Goal: Information Seeking & Learning: Learn about a topic

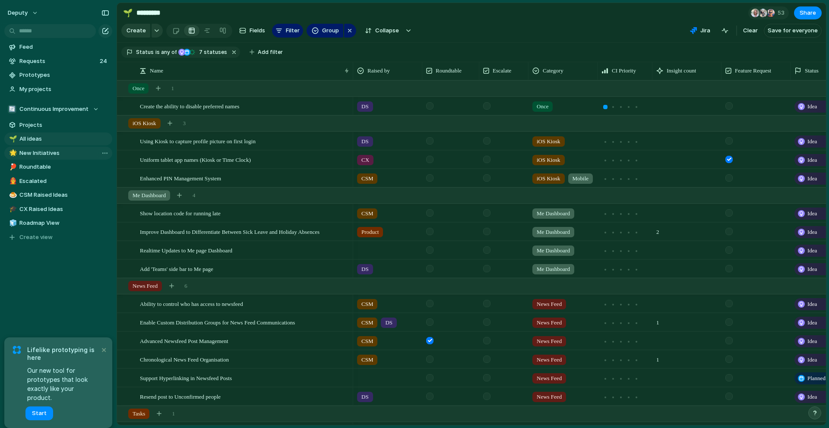
click at [38, 155] on span "New Initiatives" at bounding box center [64, 153] width 90 height 9
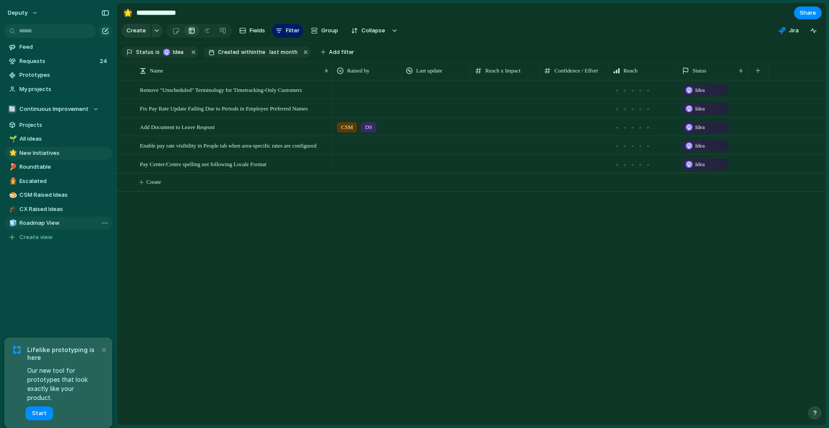
click at [46, 226] on span "Roadmap View" at bounding box center [64, 223] width 90 height 9
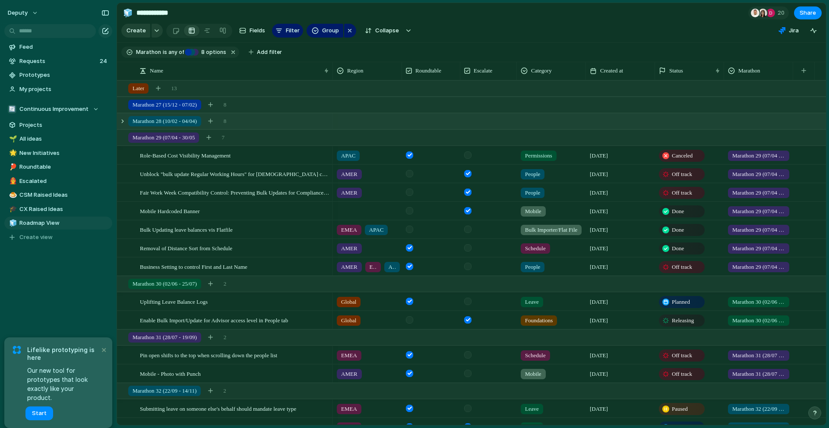
click at [126, 120] on div "Marathon 28 (10/02 - 04/04) 8" at bounding box center [472, 121] width 710 height 16
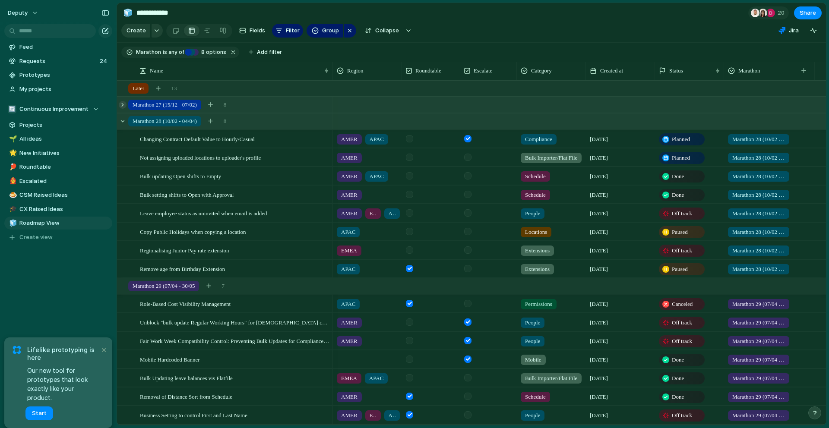
click at [122, 106] on div at bounding box center [123, 105] width 8 height 8
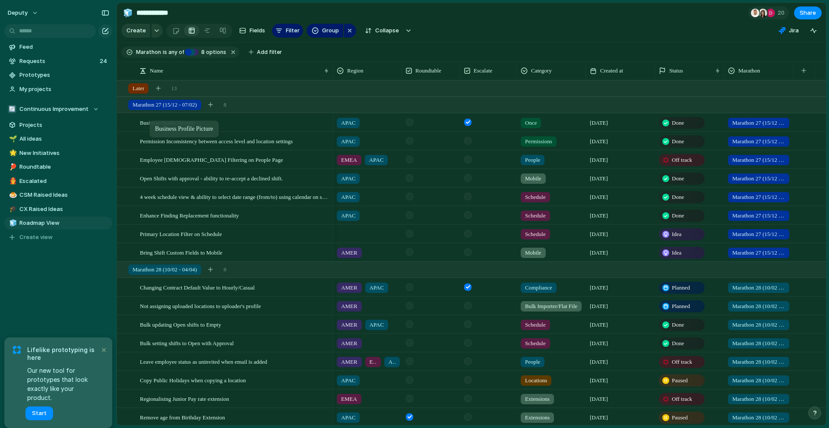
drag, startPoint x: 139, startPoint y: 123, endPoint x: 154, endPoint y: 122, distance: 14.7
click at [222, 198] on span "4 week schedule view & ability to select date range (from/to) using calendar on…" at bounding box center [235, 197] width 190 height 10
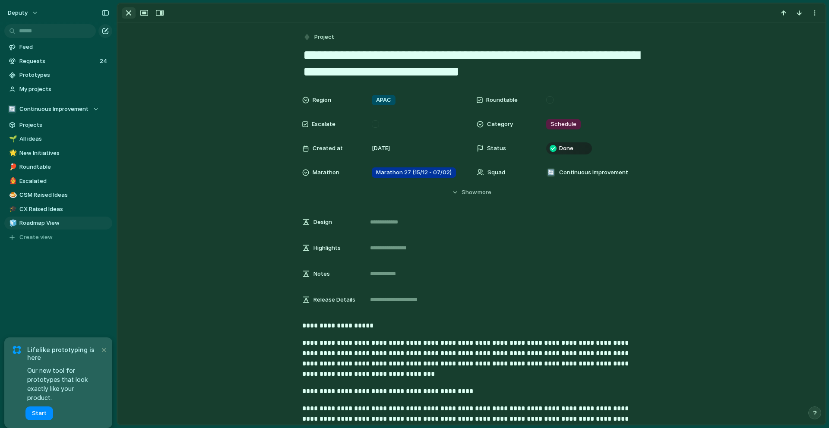
click at [129, 14] on div "button" at bounding box center [128, 13] width 10 height 10
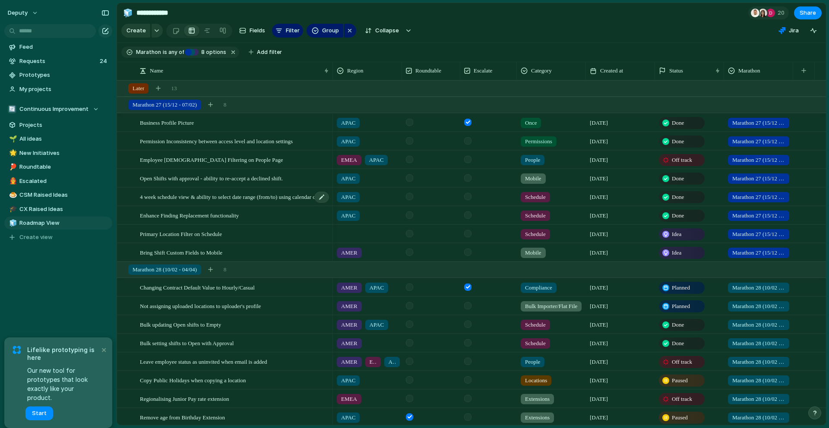
click at [218, 199] on span "4 week schedule view & ability to select date range (from/to) using calendar on…" at bounding box center [235, 197] width 190 height 10
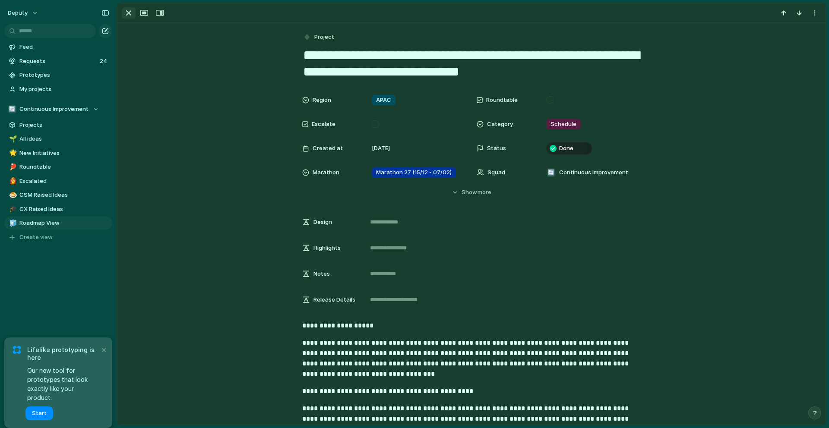
click at [127, 10] on div "button" at bounding box center [128, 13] width 10 height 10
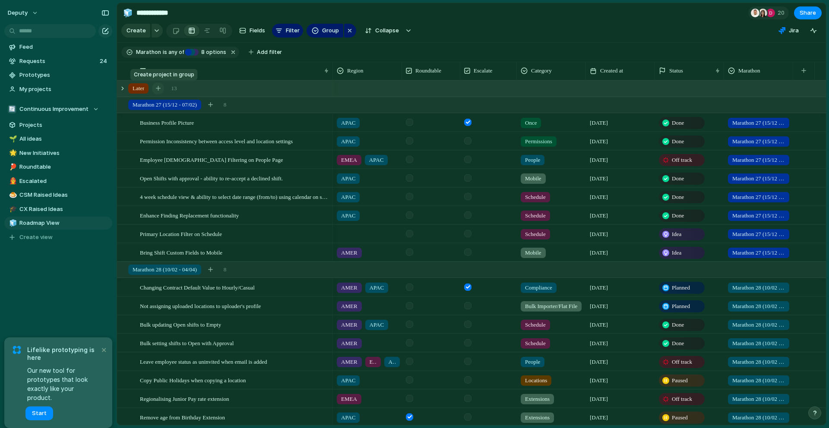
click at [161, 89] on div "button" at bounding box center [158, 88] width 5 height 5
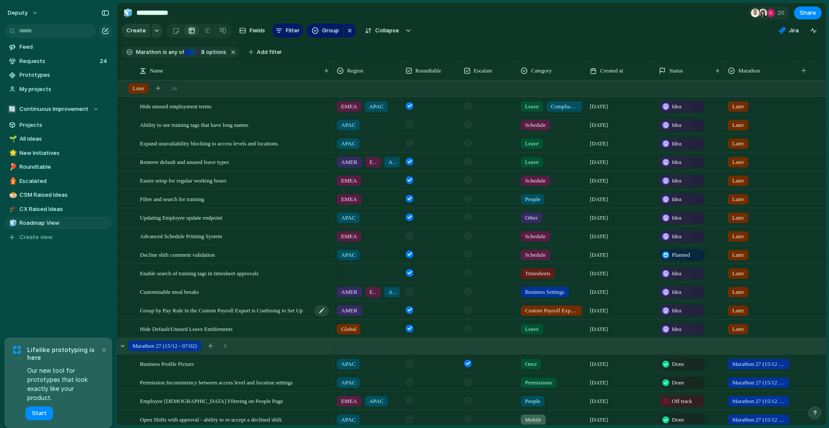
click at [170, 305] on span "Group by Pay Rule in the Custom Payroll Export is Confusing to Set Up" at bounding box center [221, 310] width 163 height 10
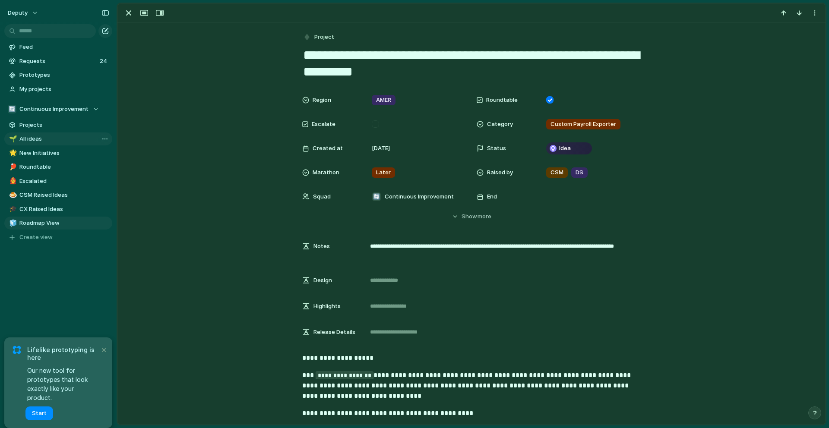
click at [30, 139] on span "All ideas" at bounding box center [64, 139] width 90 height 9
type input "*********"
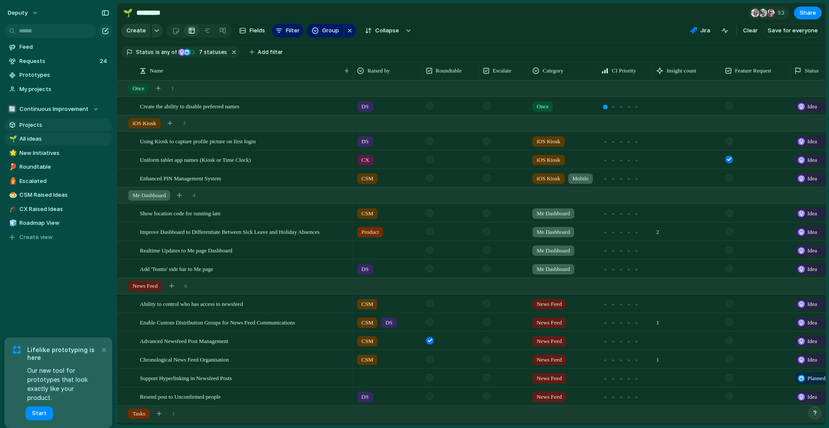
click at [29, 126] on span "Projects" at bounding box center [64, 125] width 90 height 9
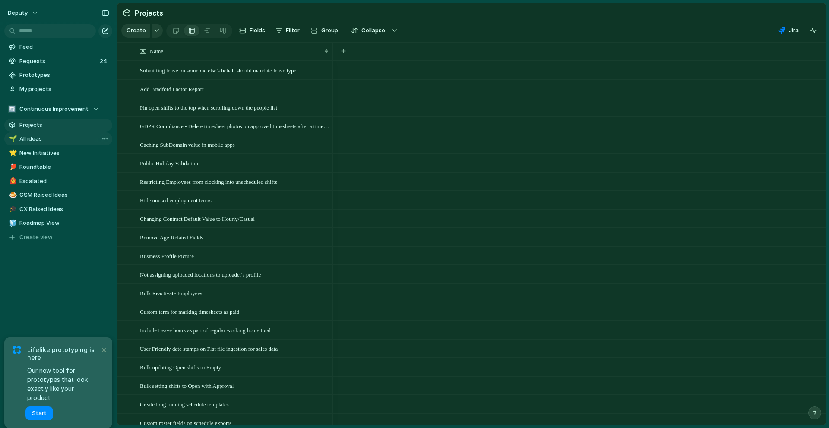
click at [32, 139] on span "All ideas" at bounding box center [64, 139] width 90 height 9
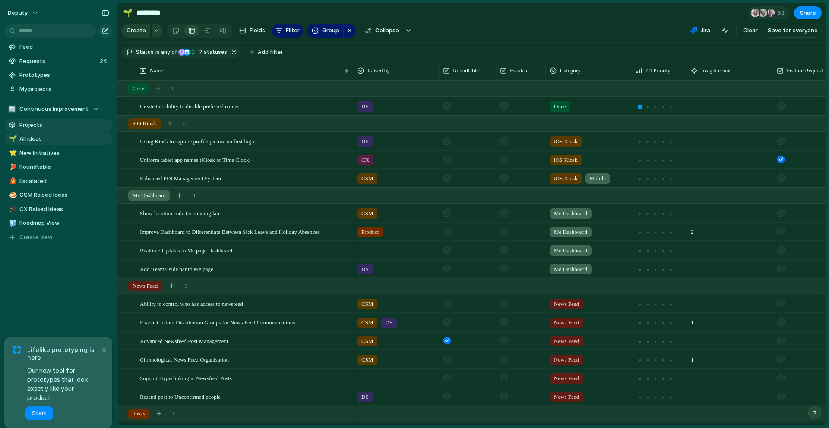
click at [33, 125] on span "Projects" at bounding box center [64, 125] width 90 height 9
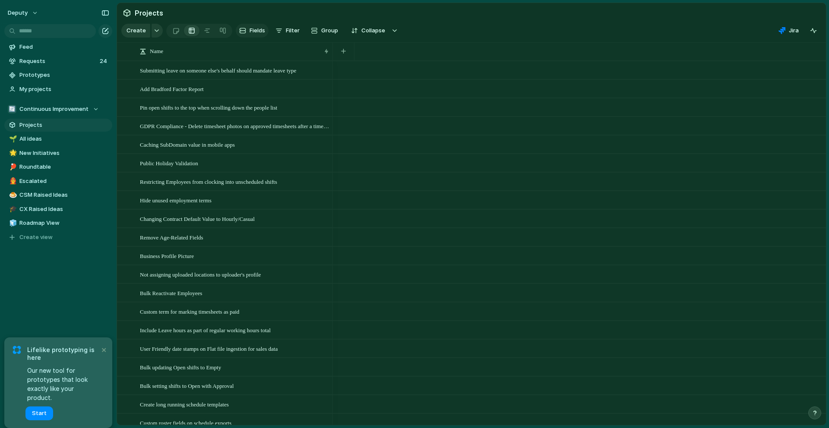
click at [258, 34] on span "Fields" at bounding box center [257, 30] width 16 height 9
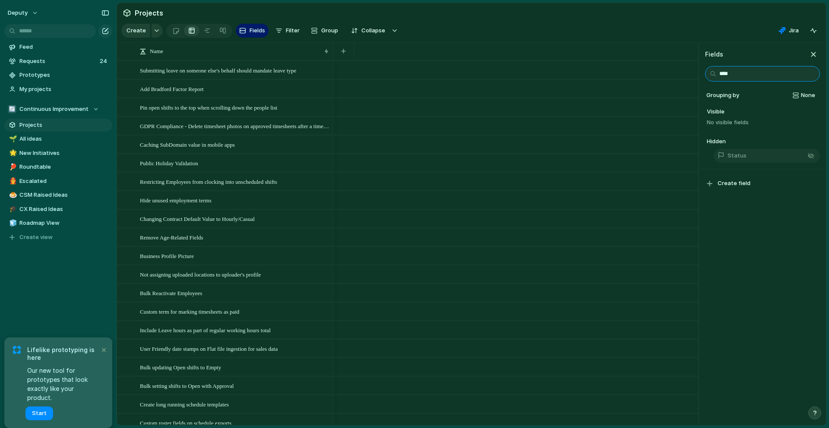
type input "****"
click at [763, 154] on button "Status" at bounding box center [766, 156] width 106 height 14
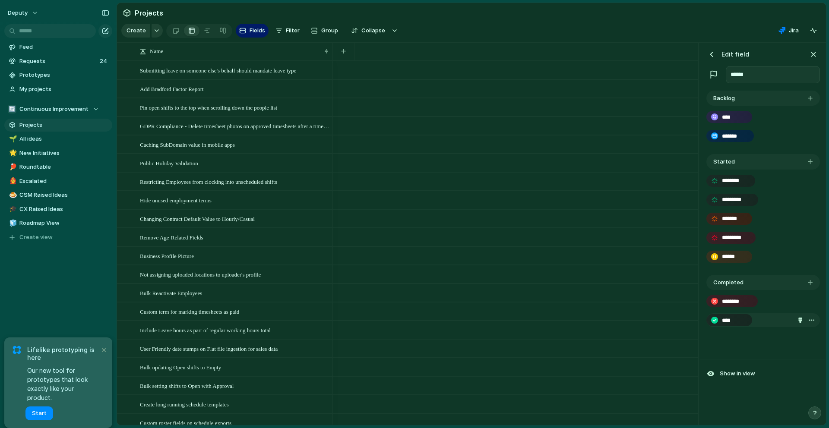
click at [765, 319] on div "****" at bounding box center [762, 320] width 113 height 14
click at [755, 334] on div "******** ****" at bounding box center [762, 314] width 113 height 48
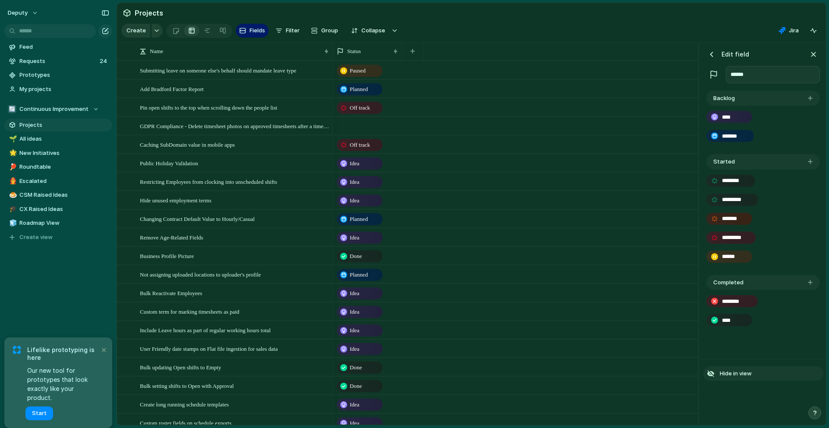
click at [739, 376] on span "Hide in view" at bounding box center [735, 373] width 32 height 9
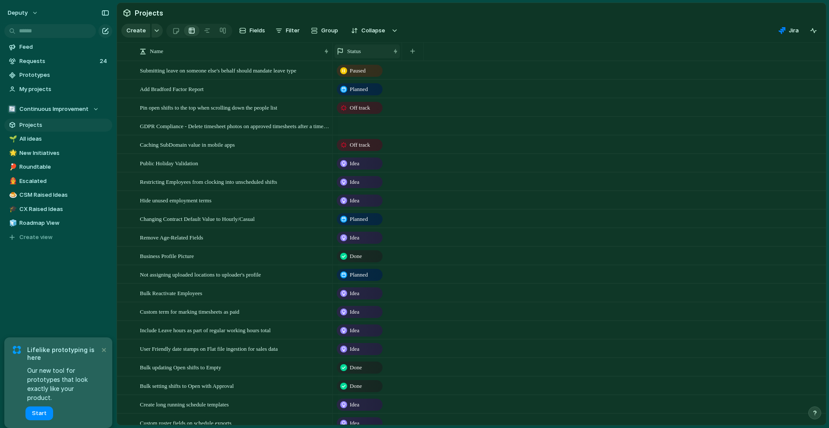
click at [369, 49] on div "Status" at bounding box center [363, 51] width 53 height 9
click at [362, 101] on span "Sort ascending" at bounding box center [372, 98] width 42 height 9
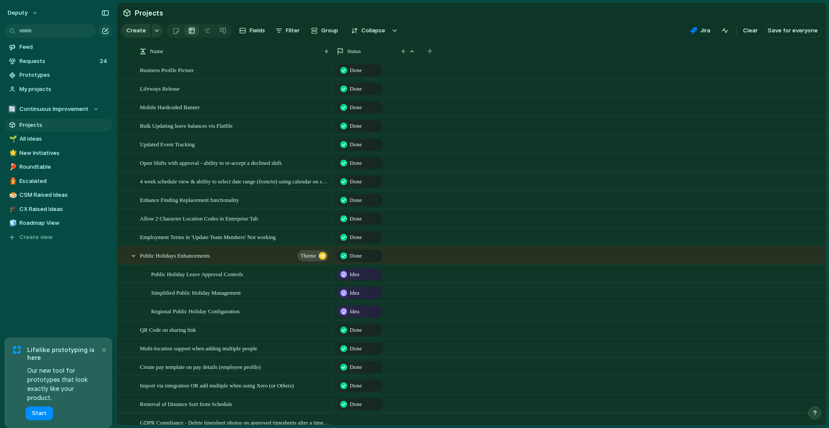
scroll to position [5011, 0]
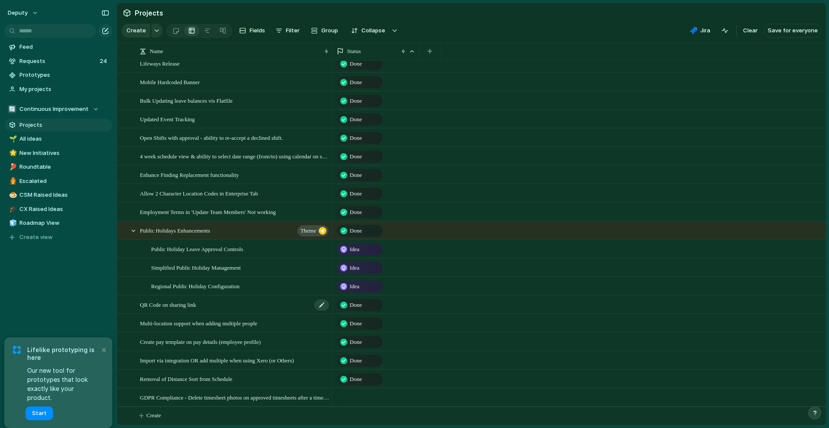
click at [214, 307] on div "QR Code on sharing link" at bounding box center [235, 305] width 190 height 18
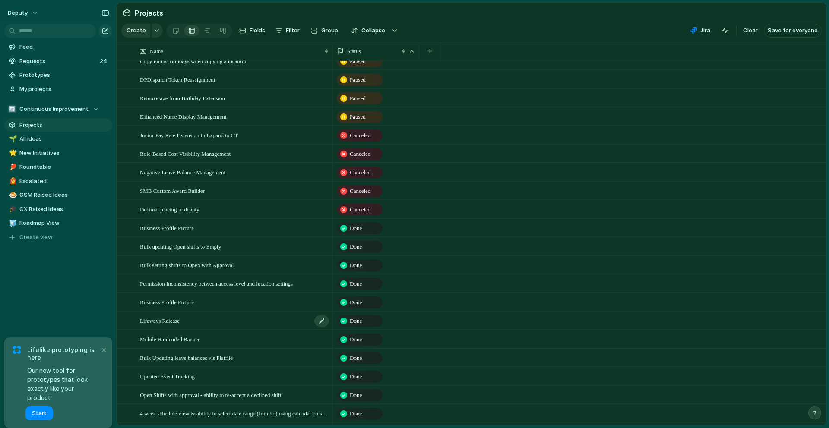
click at [158, 315] on span "Lifeways Release" at bounding box center [160, 320] width 40 height 10
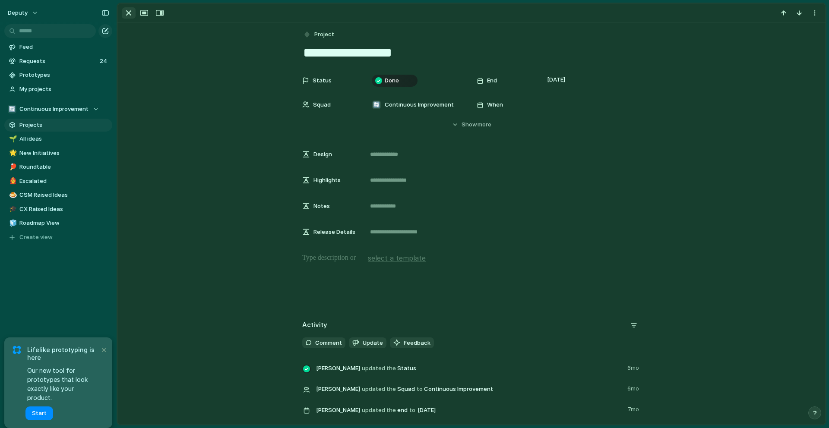
click at [125, 17] on div "button" at bounding box center [128, 13] width 10 height 10
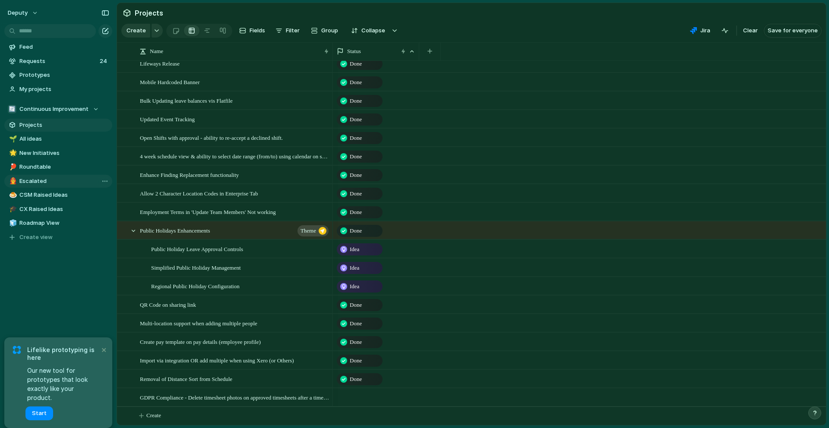
click at [40, 183] on span "Escalated" at bounding box center [64, 181] width 90 height 9
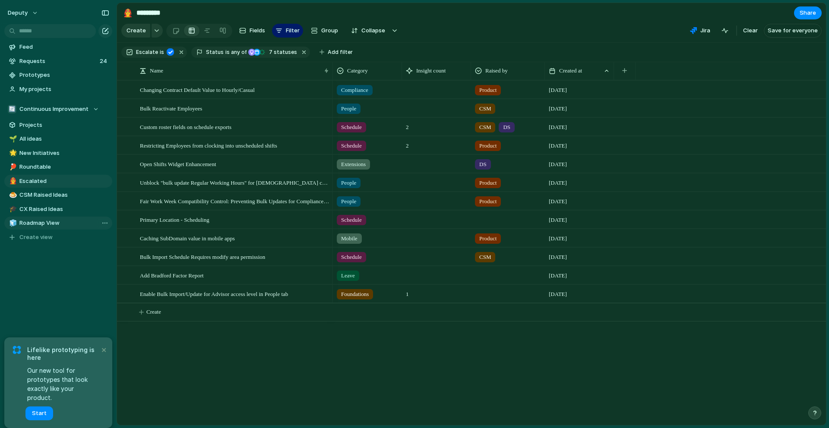
click at [46, 221] on span "Roadmap View" at bounding box center [64, 223] width 90 height 9
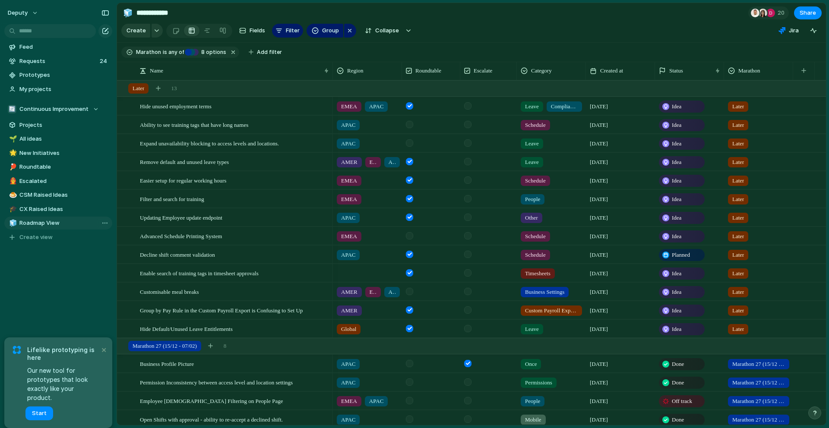
type input "**********"
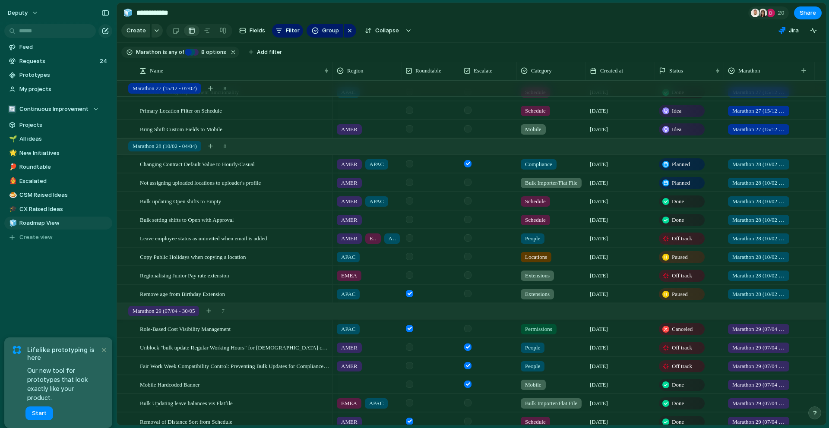
scroll to position [391, 0]
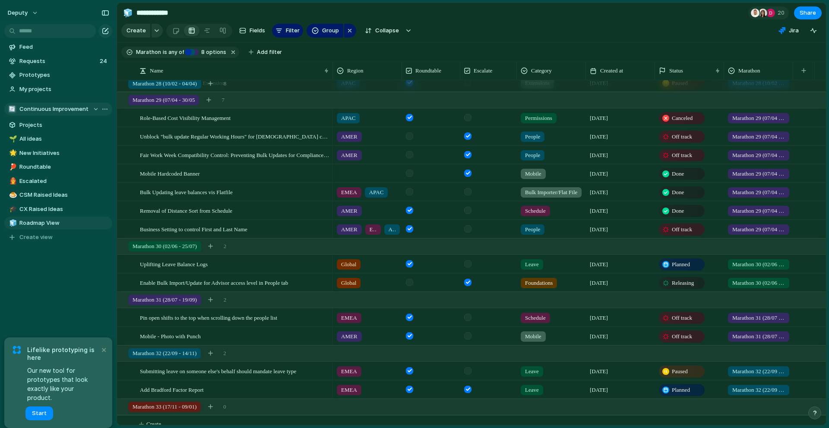
click at [62, 110] on span "Continuous Improvement" at bounding box center [53, 109] width 69 height 9
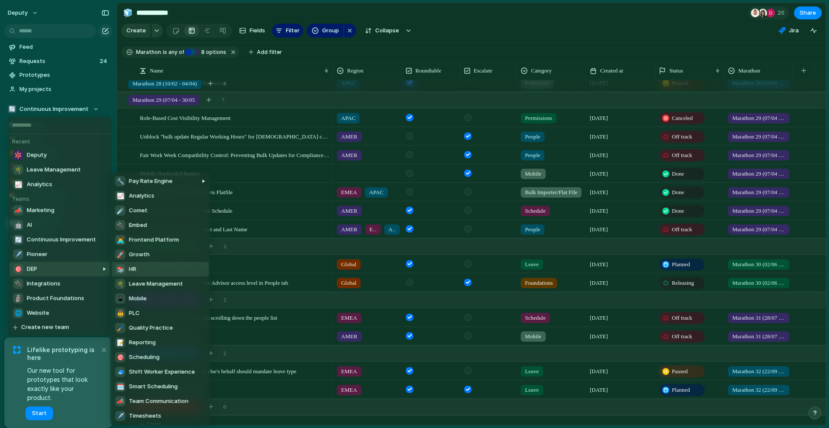
click at [169, 270] on li "📚 HR" at bounding box center [160, 269] width 97 height 15
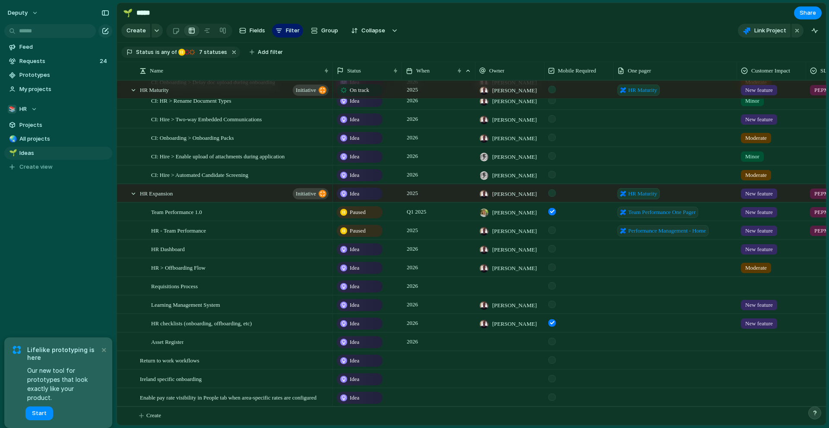
scroll to position [91, 0]
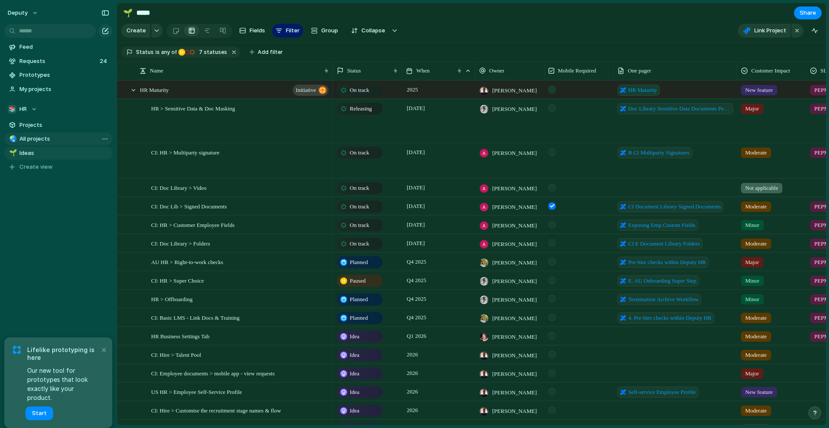
click at [25, 134] on link "🌏 All projects" at bounding box center [58, 138] width 108 height 13
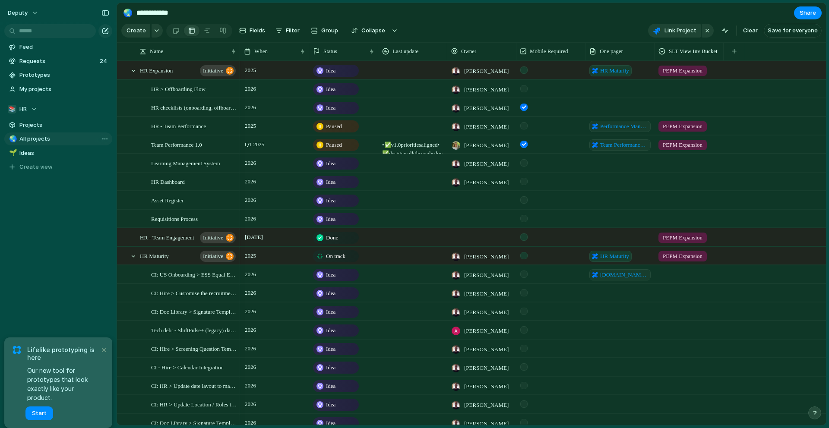
type input "**********"
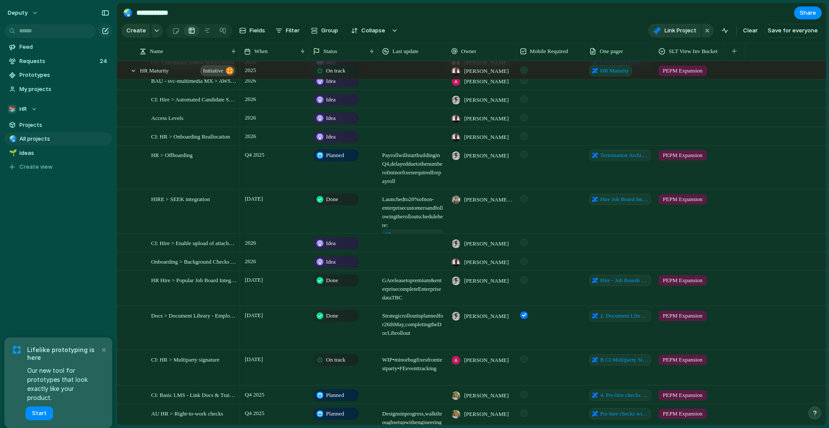
scroll to position [598, 0]
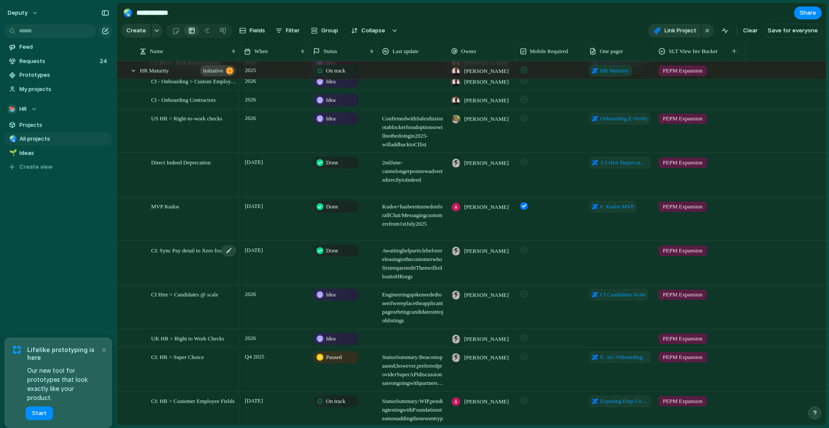
click at [211, 253] on span "CI: Sync Pay detail to Xero from ESS" at bounding box center [193, 250] width 85 height 10
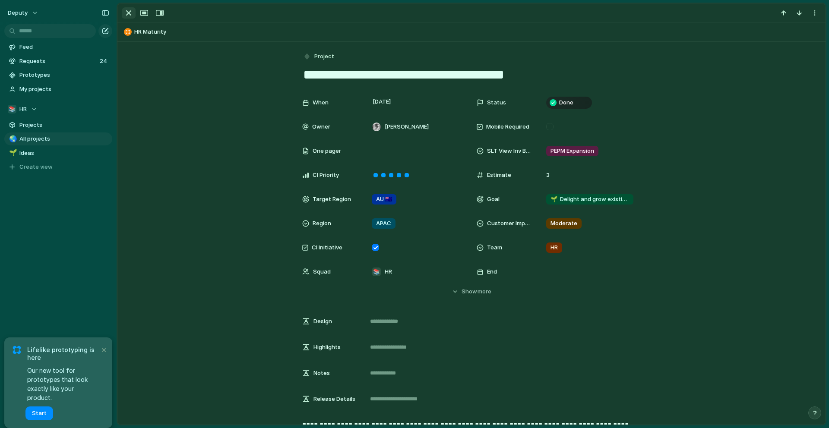
click at [129, 15] on div "button" at bounding box center [128, 13] width 10 height 10
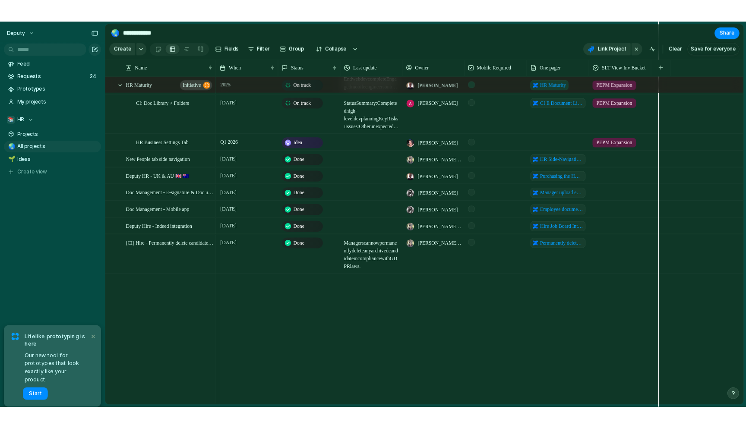
scroll to position [1364, 0]
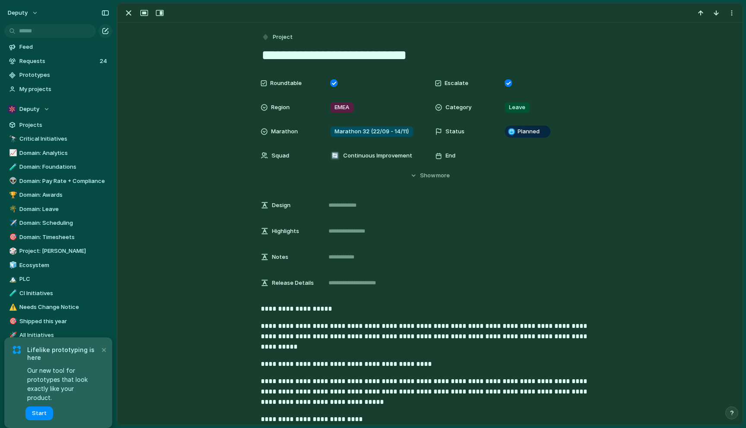
scroll to position [317, 0]
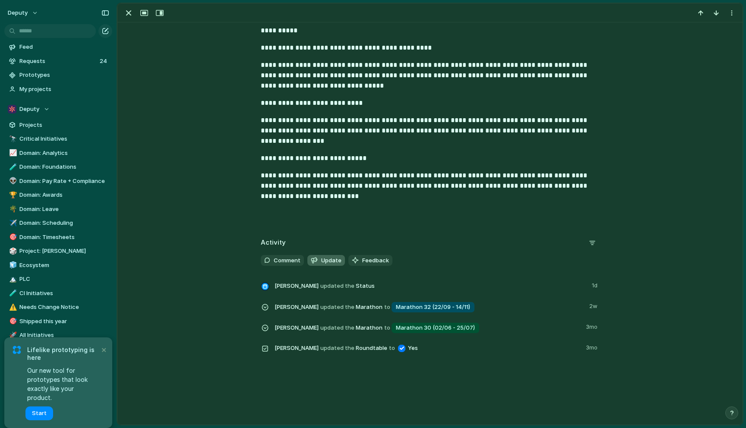
click at [322, 258] on span "Update" at bounding box center [331, 260] width 20 height 9
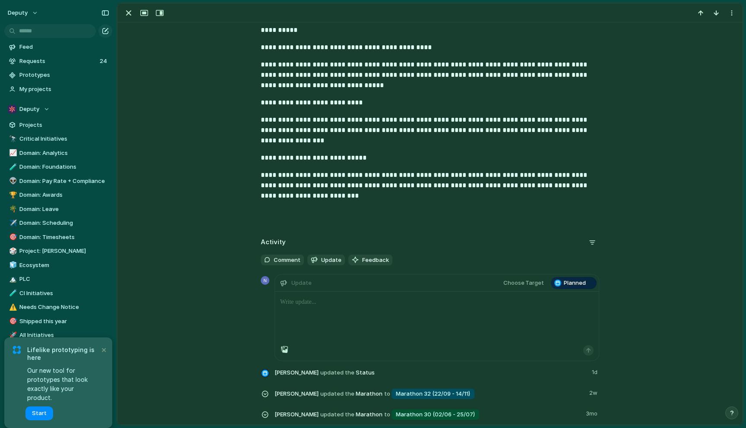
click at [315, 309] on div at bounding box center [437, 319] width 324 height 54
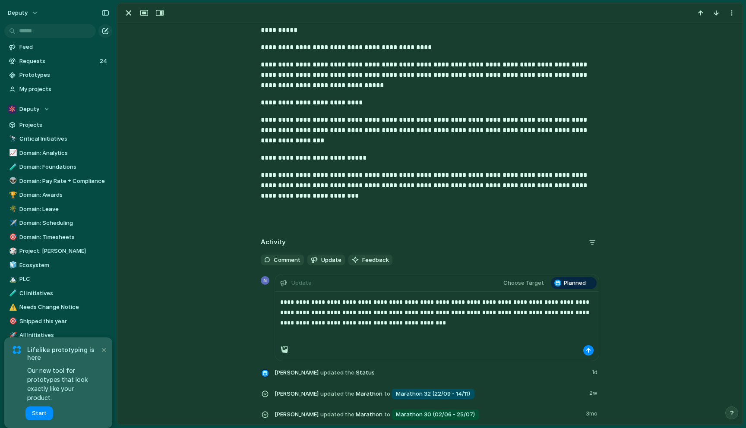
click at [322, 313] on p "**********" at bounding box center [436, 312] width 313 height 31
click at [397, 324] on p "**********" at bounding box center [436, 312] width 313 height 31
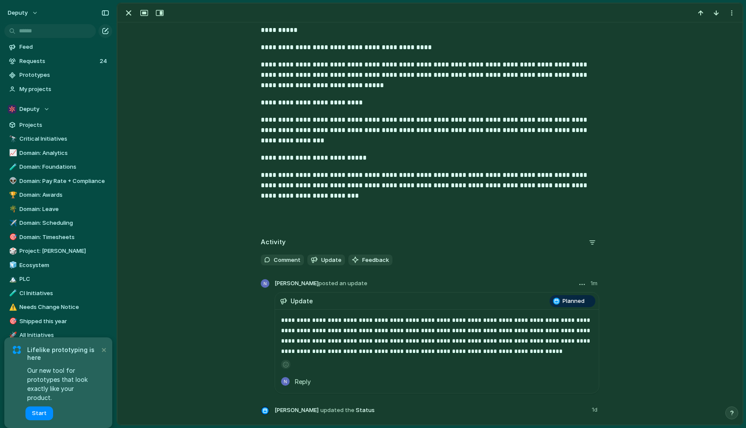
click at [572, 302] on span "Planned" at bounding box center [573, 301] width 22 height 9
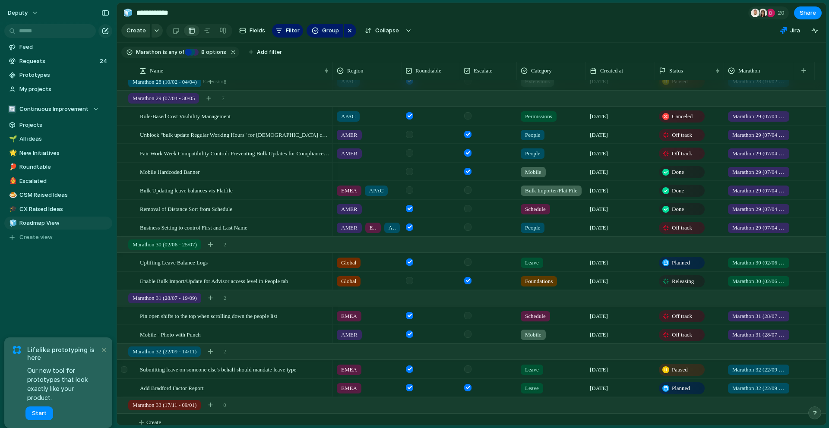
scroll to position [585, 0]
